Goal: Task Accomplishment & Management: Manage account settings

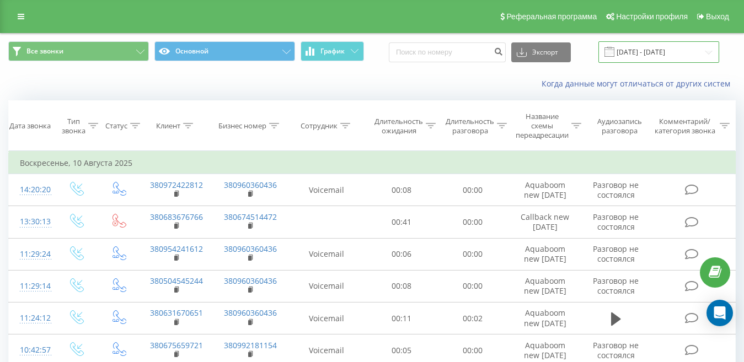
click at [670, 57] on input "[DATE] - [DATE]" at bounding box center [658, 51] width 121 height 21
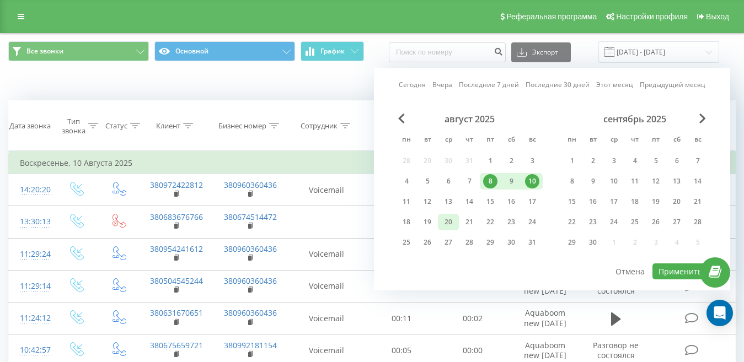
click at [445, 220] on div "20" at bounding box center [448, 222] width 14 height 14
click at [444, 218] on div "20" at bounding box center [448, 222] width 14 height 14
click at [679, 267] on button "Применить" at bounding box center [680, 271] width 56 height 16
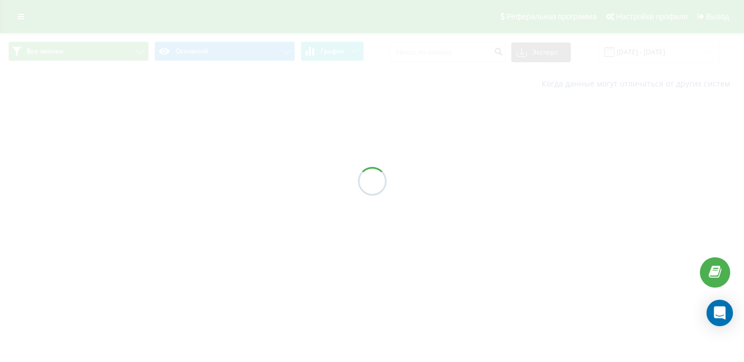
type input "[DATE] - [DATE]"
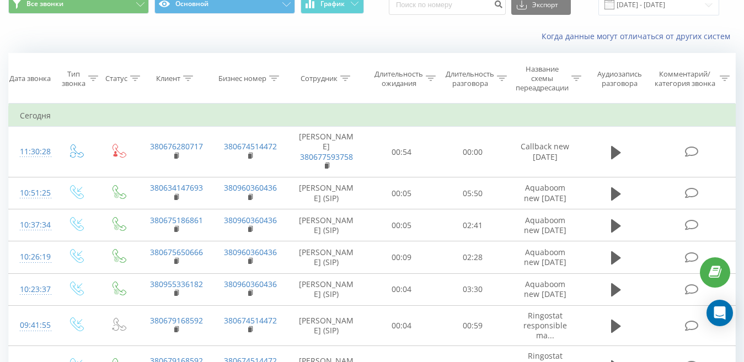
scroll to position [55, 0]
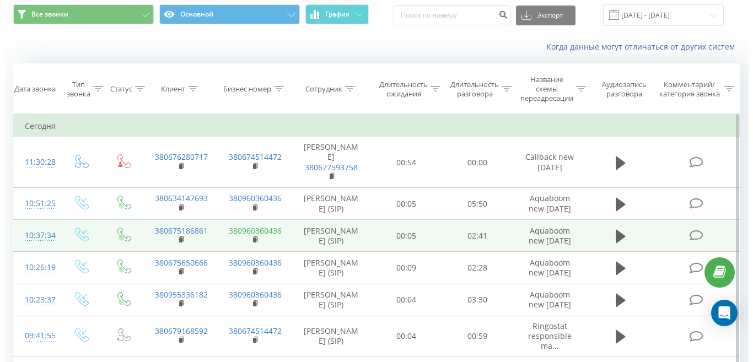
scroll to position [55, 0]
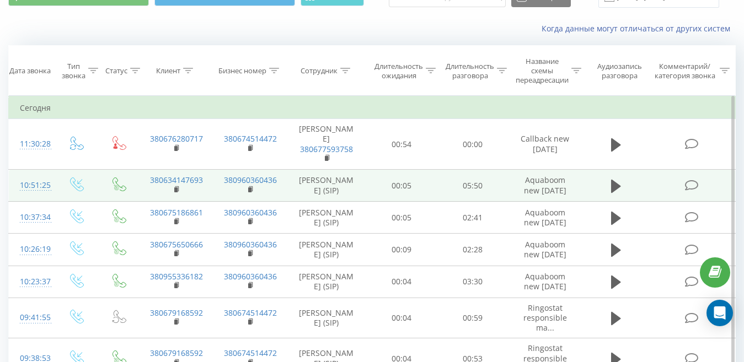
drag, startPoint x: 149, startPoint y: 180, endPoint x: 19, endPoint y: 176, distance: 130.1
click at [19, 176] on td "10:51:25" at bounding box center [31, 186] width 45 height 32
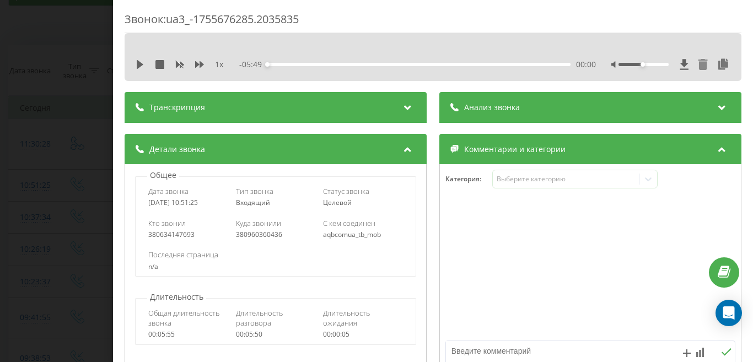
click at [698, 64] on icon at bounding box center [702, 64] width 9 height 11
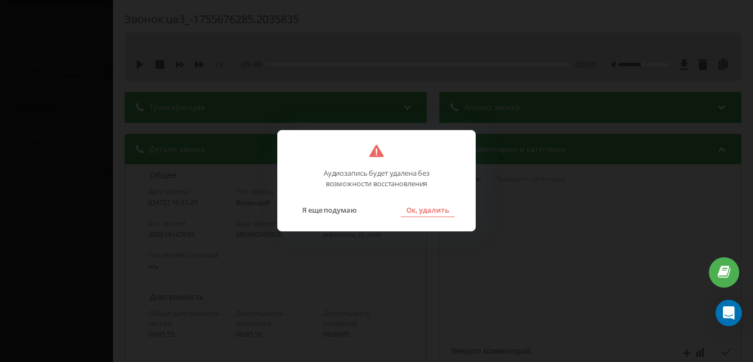
click at [431, 208] on button "Ок, удалить" at bounding box center [428, 210] width 54 height 14
click at [431, 208] on div "Детали звонка Общее Дата звонка 2025-08-20 10:51:25 Тип звонка Входящий Статус …" at bounding box center [433, 255] width 617 height 242
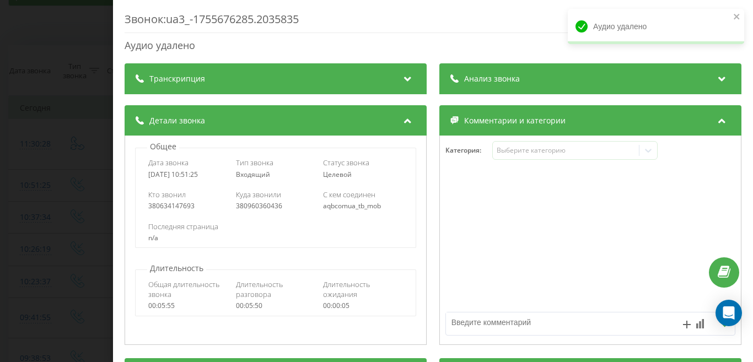
click at [741, 19] on div "Аудио удалено" at bounding box center [656, 26] width 176 height 35
click at [737, 15] on icon "close" at bounding box center [737, 16] width 8 height 9
click at [161, 52] on div "Аудио удалено" at bounding box center [433, 46] width 617 height 14
